Goal: Transaction & Acquisition: Book appointment/travel/reservation

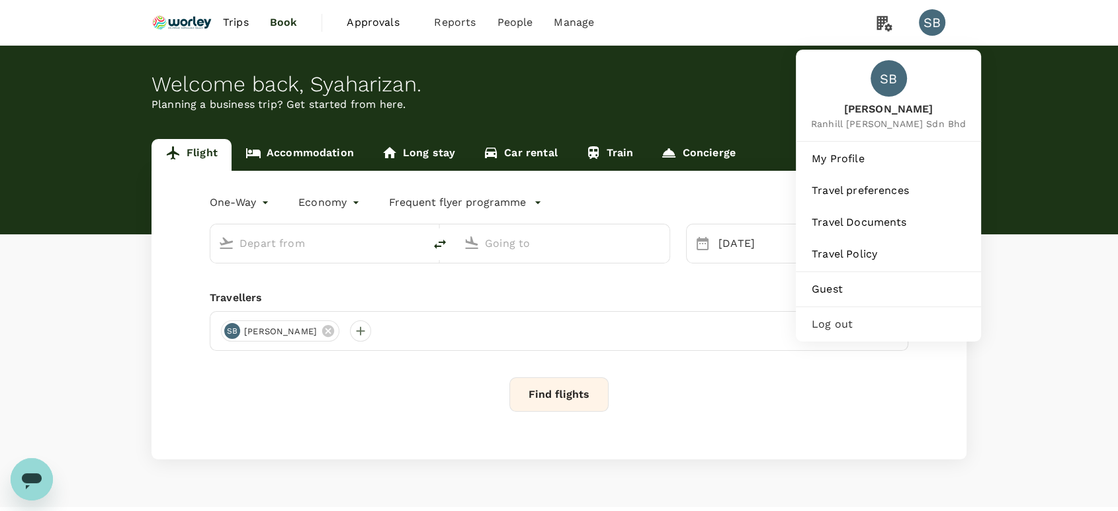
type input "premium-economy"
type input "Kuala Lumpur Intl ([GEOGRAPHIC_DATA])"
type input "London Heathrow (LHR)"
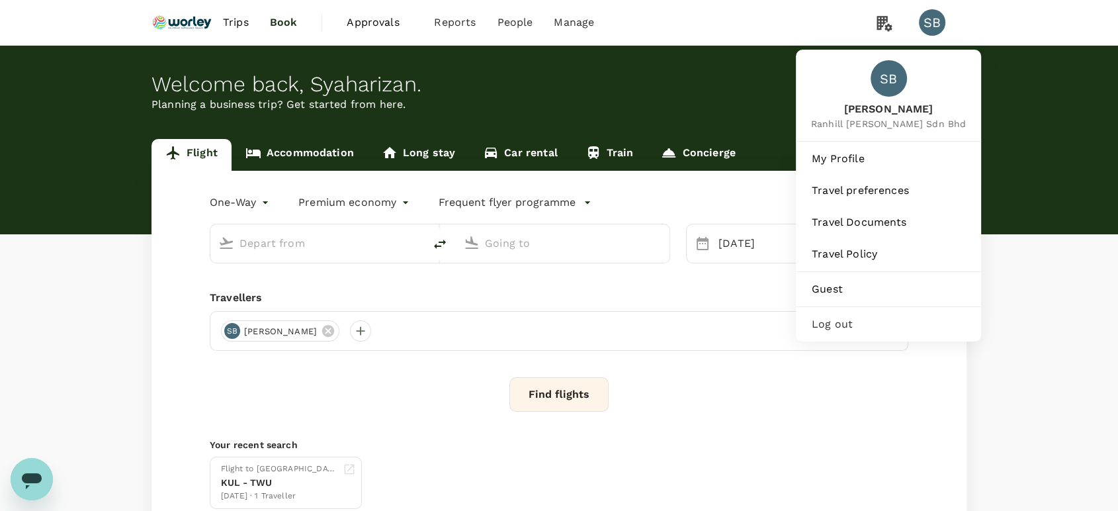
type input "Kuala Lumpur Intl ([GEOGRAPHIC_DATA])"
type input "London Heathrow (LHR)"
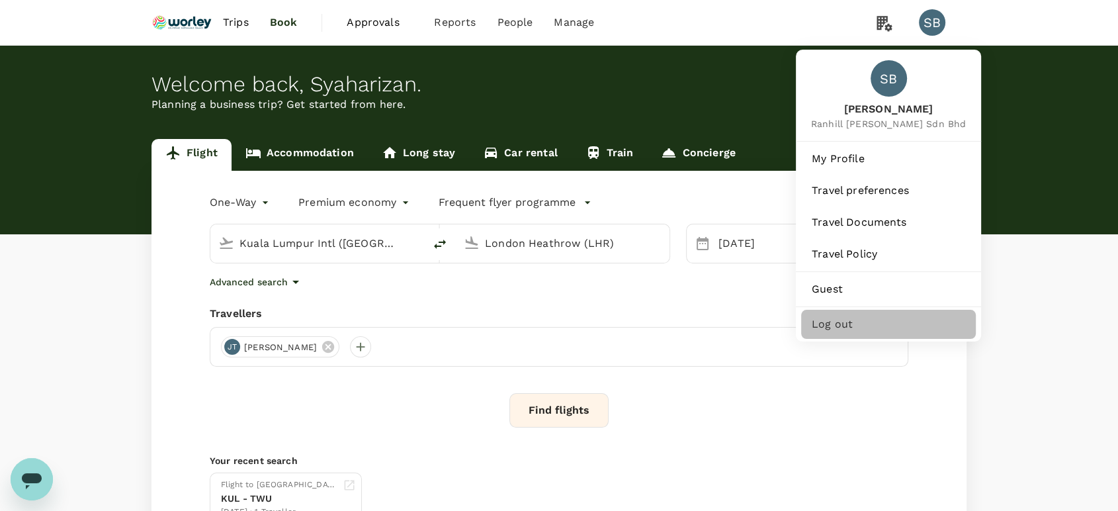
click at [863, 323] on span "Log out" at bounding box center [888, 324] width 153 height 16
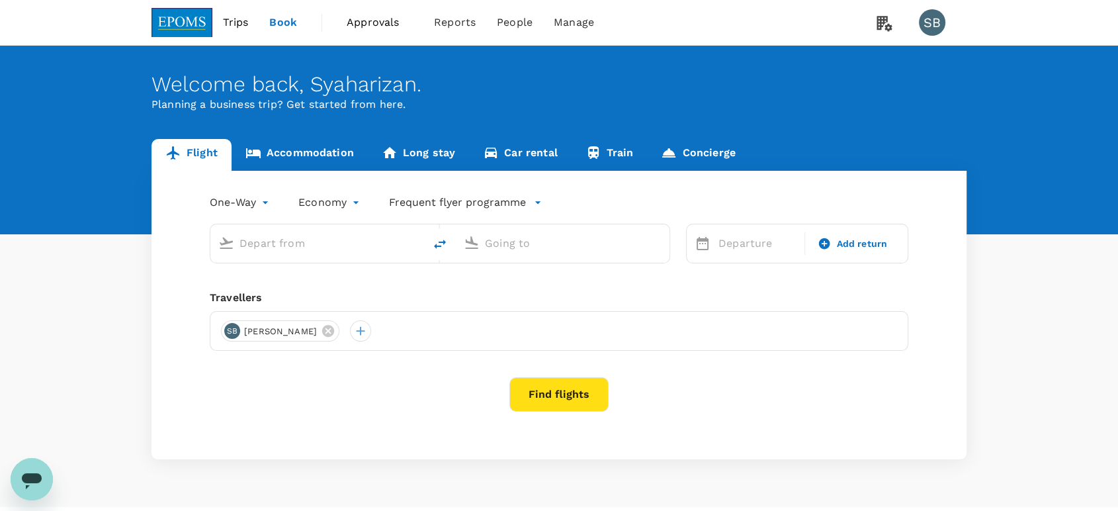
type input "[GEOGRAPHIC_DATA] (TGG)"
type input "Sultan [PERSON_NAME] (SZB)"
